Goal: Task Accomplishment & Management: Complete application form

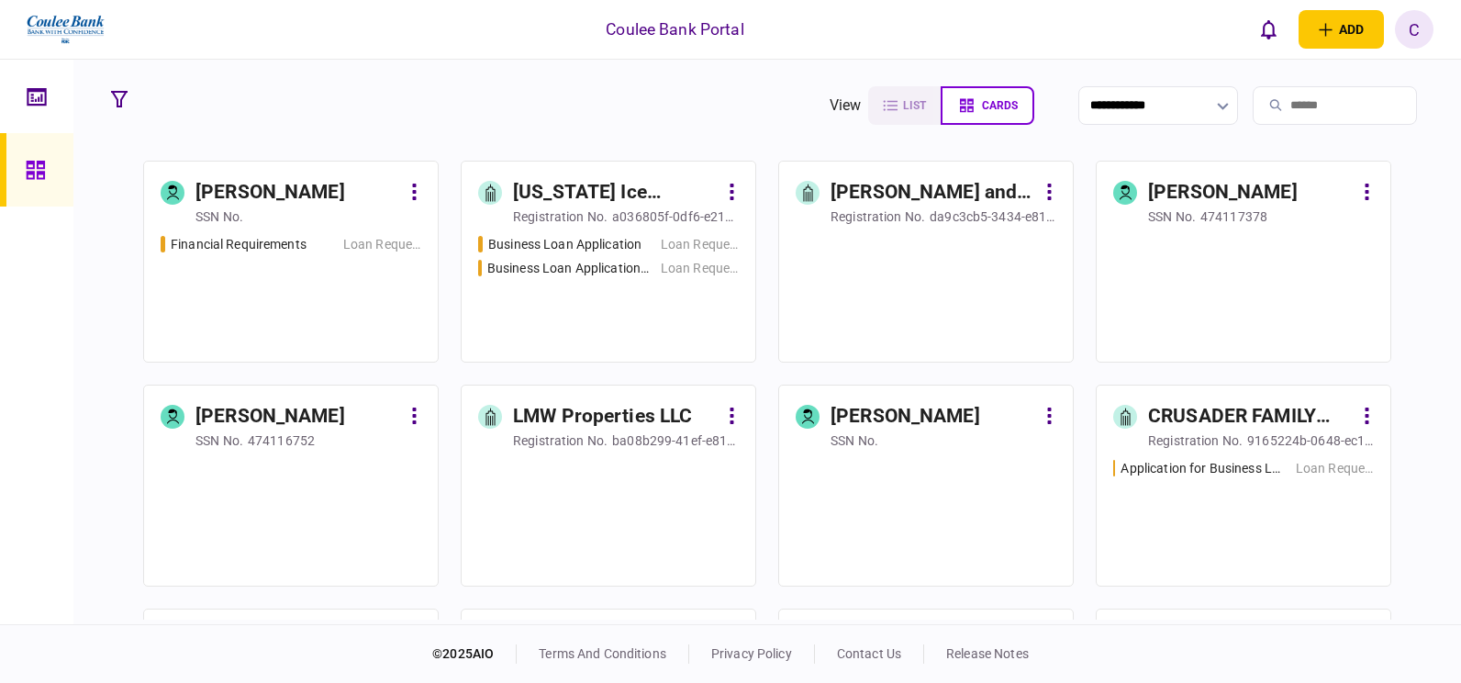
click at [1268, 95] on input "search" at bounding box center [1335, 105] width 164 height 39
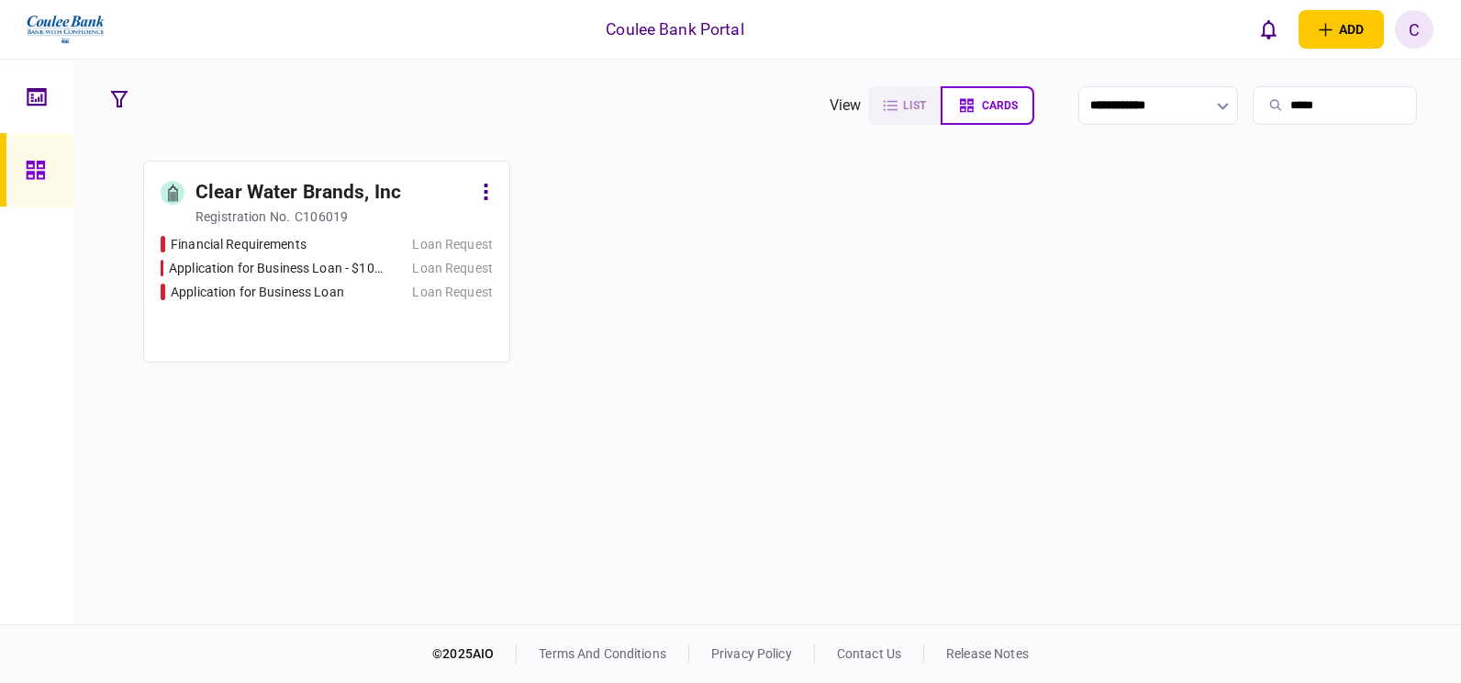
type input "*****"
click at [319, 205] on div "Clear Water Brands, Inc" at bounding box center [298, 192] width 206 height 29
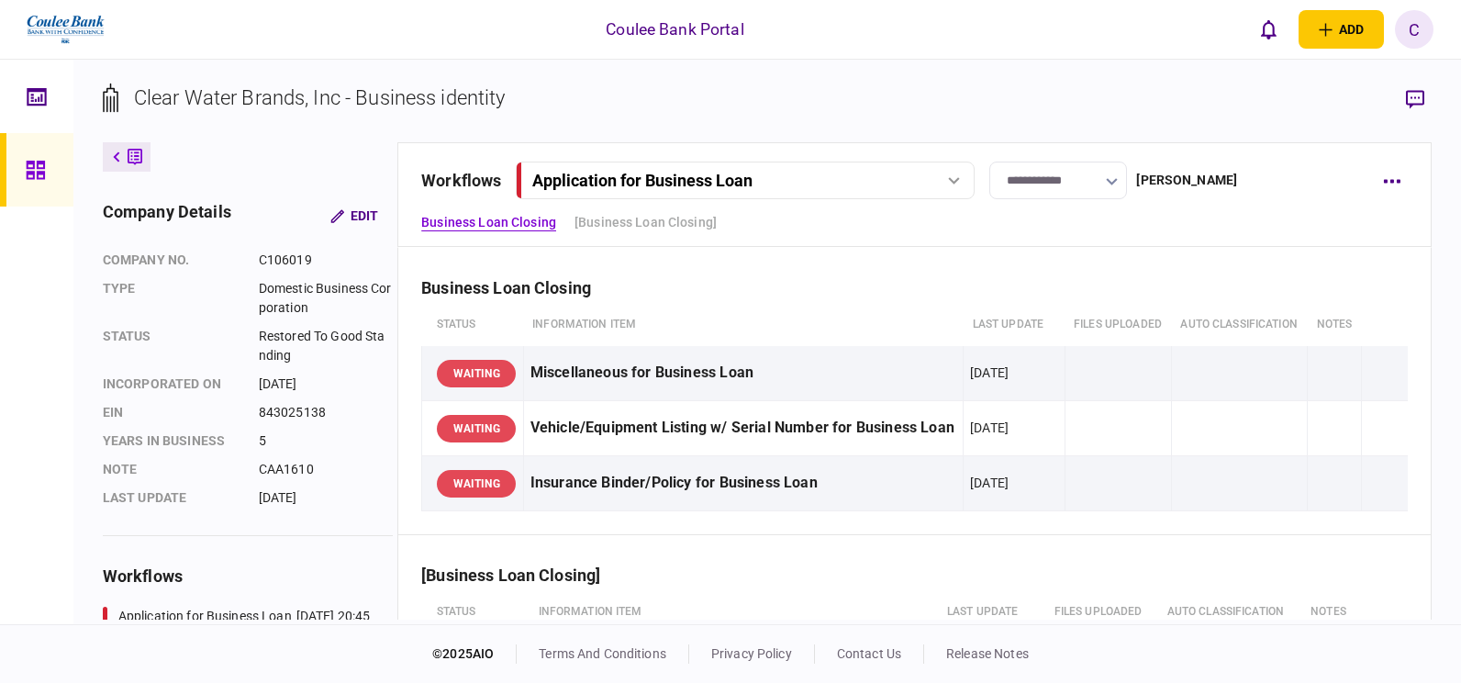
click at [644, 173] on div "Application for Business Loan" at bounding box center [642, 180] width 220 height 19
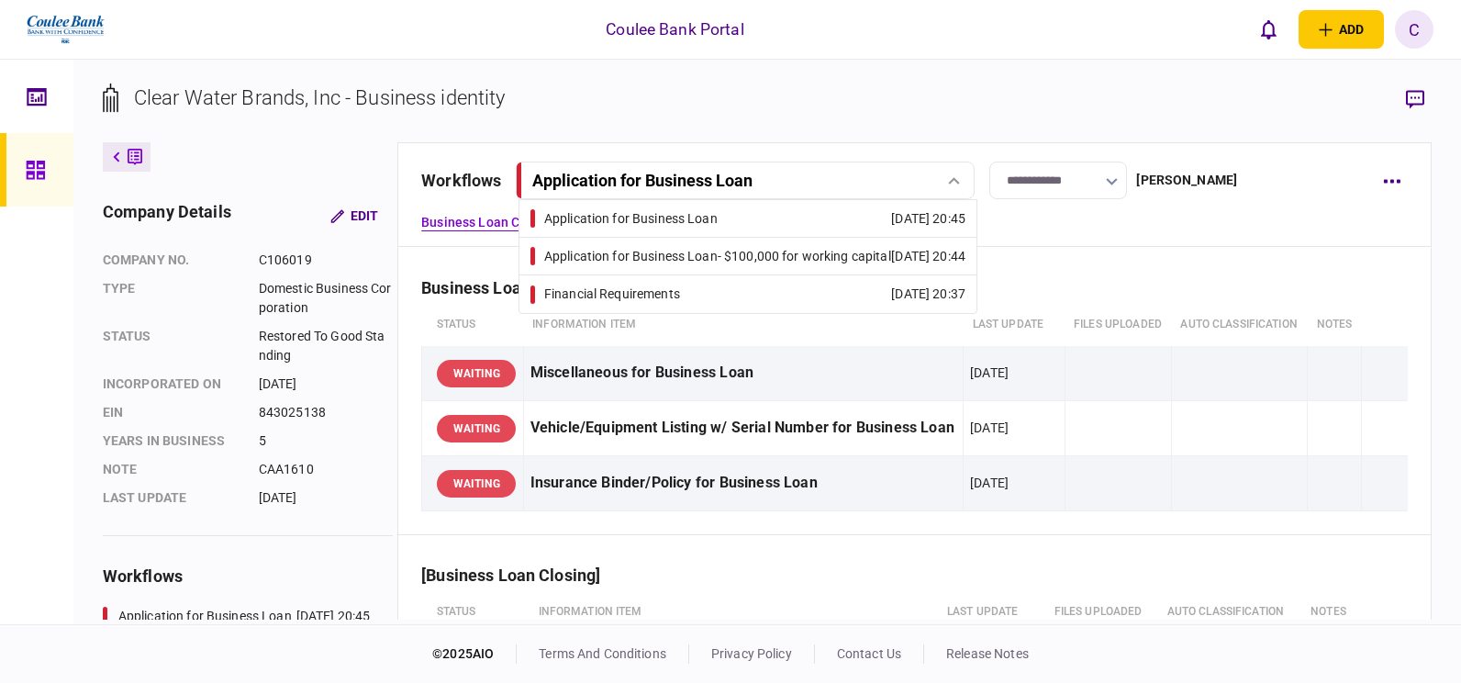
click at [637, 247] on div "Application for Business Loan - $100,000 for working capital" at bounding box center [717, 256] width 347 height 19
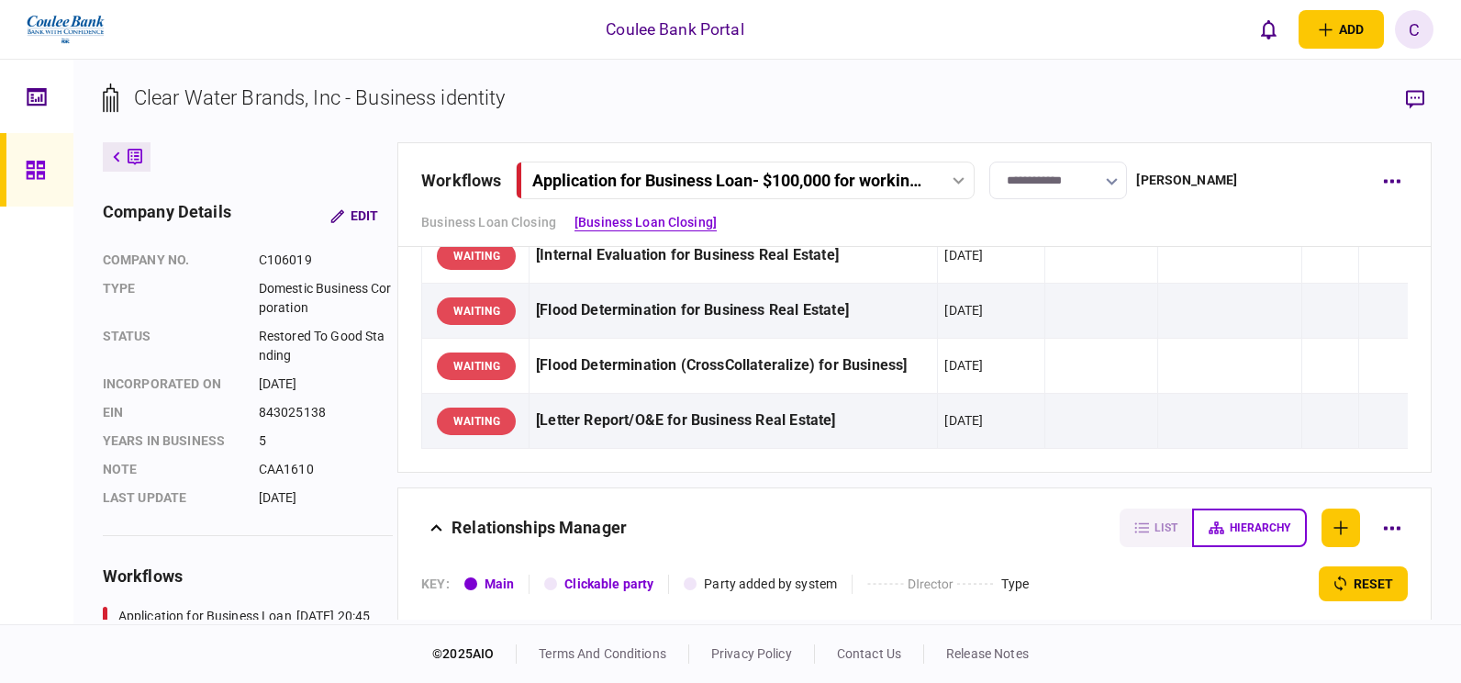
scroll to position [459, 0]
click at [691, 176] on div "Application for Business Loan - $100,000 for working capital" at bounding box center [729, 180] width 395 height 19
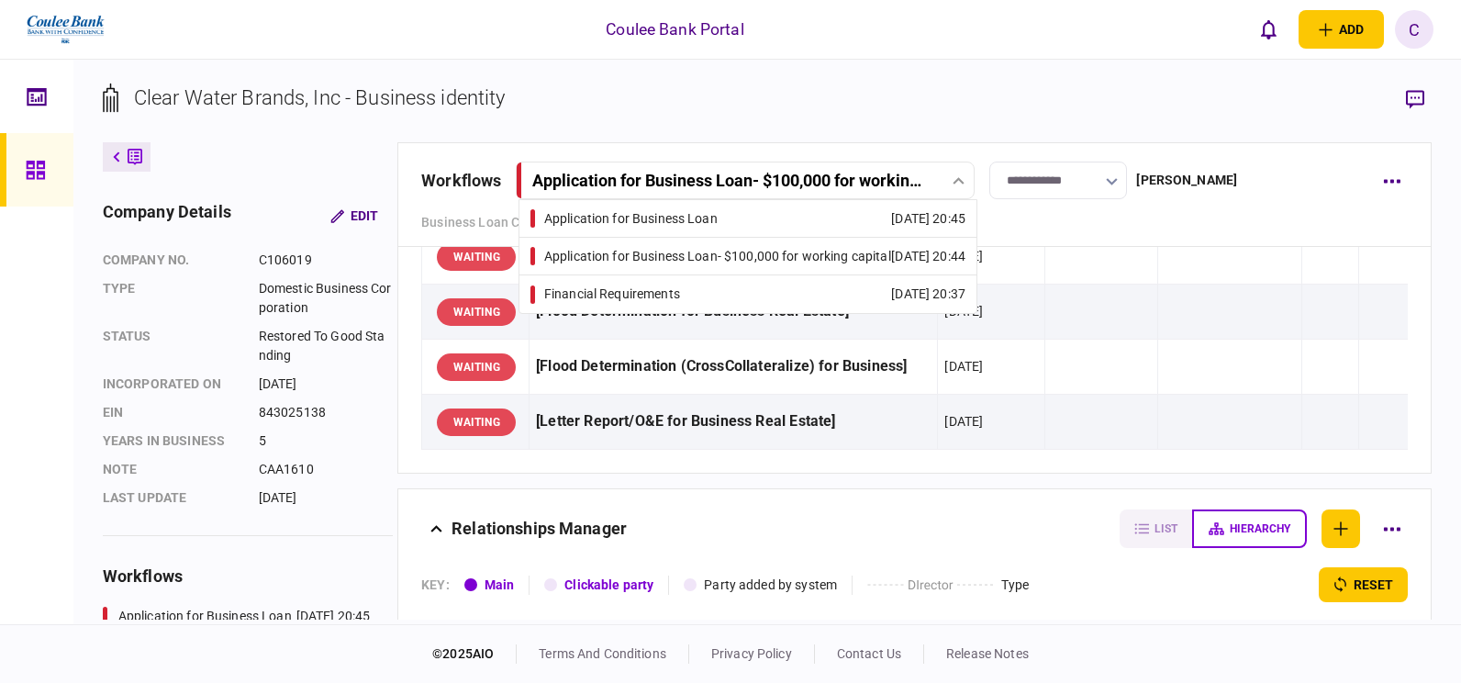
click at [631, 288] on div "Financial Requirements" at bounding box center [612, 293] width 136 height 19
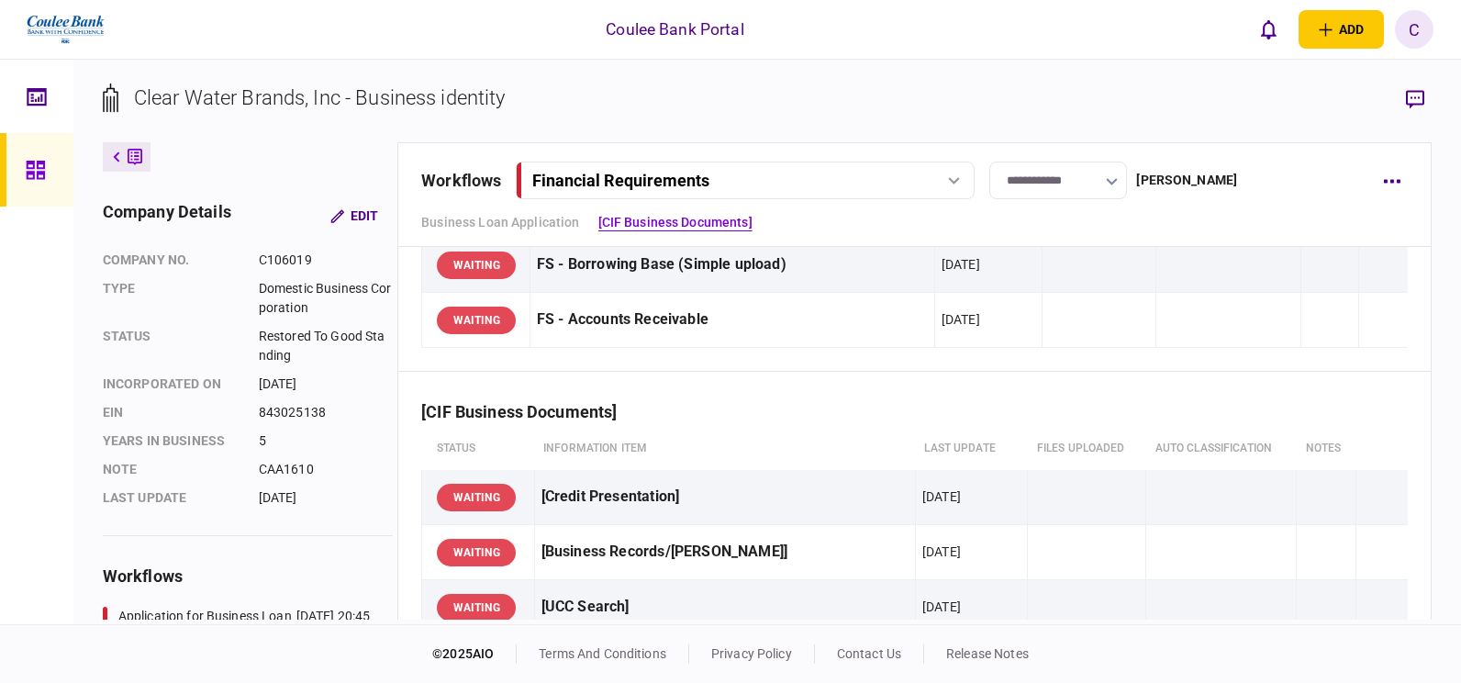
scroll to position [28, 0]
